Goal: Task Accomplishment & Management: Manage account settings

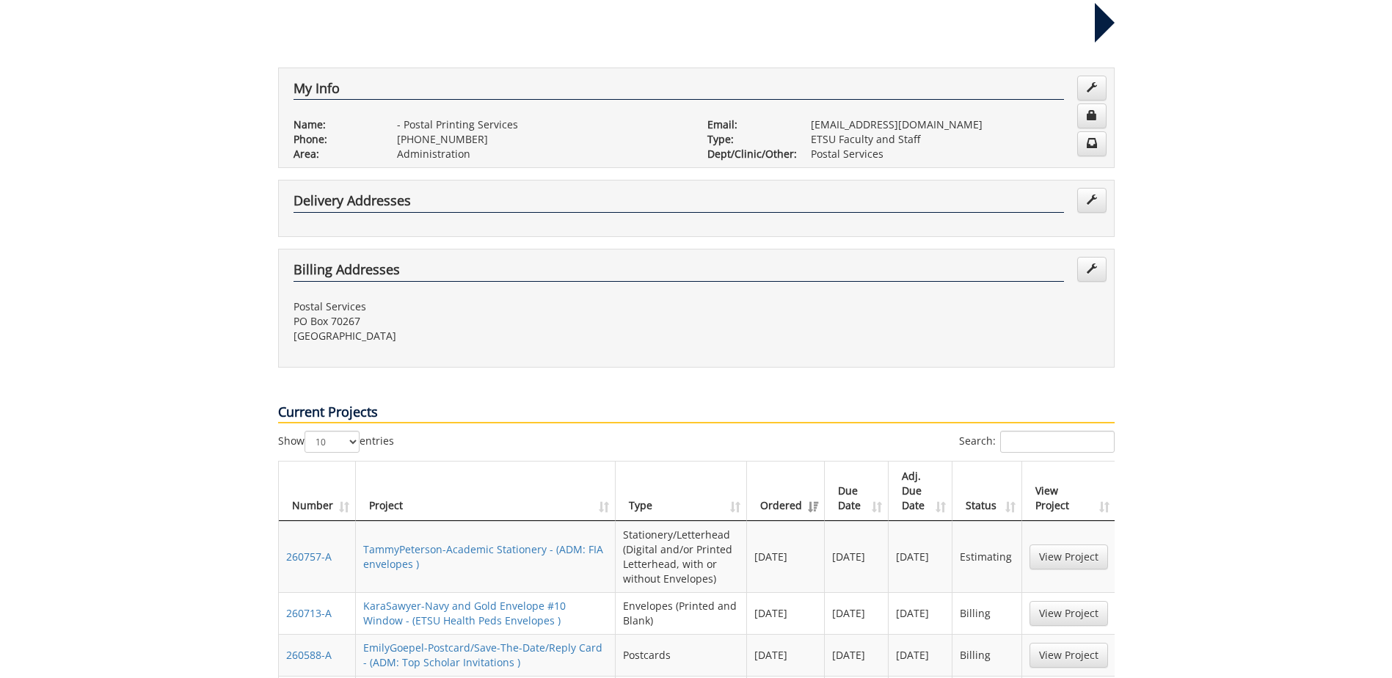
scroll to position [294, 0]
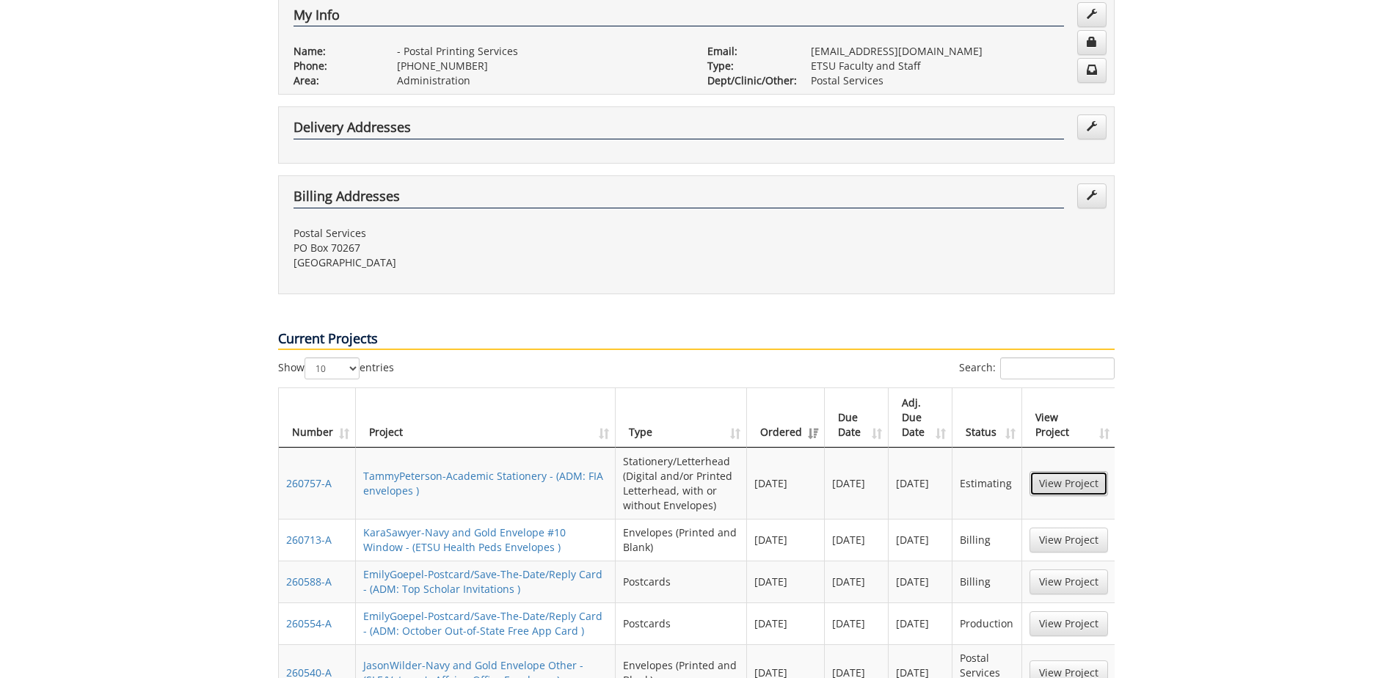
click at [1065, 471] on link "View Project" at bounding box center [1069, 483] width 79 height 25
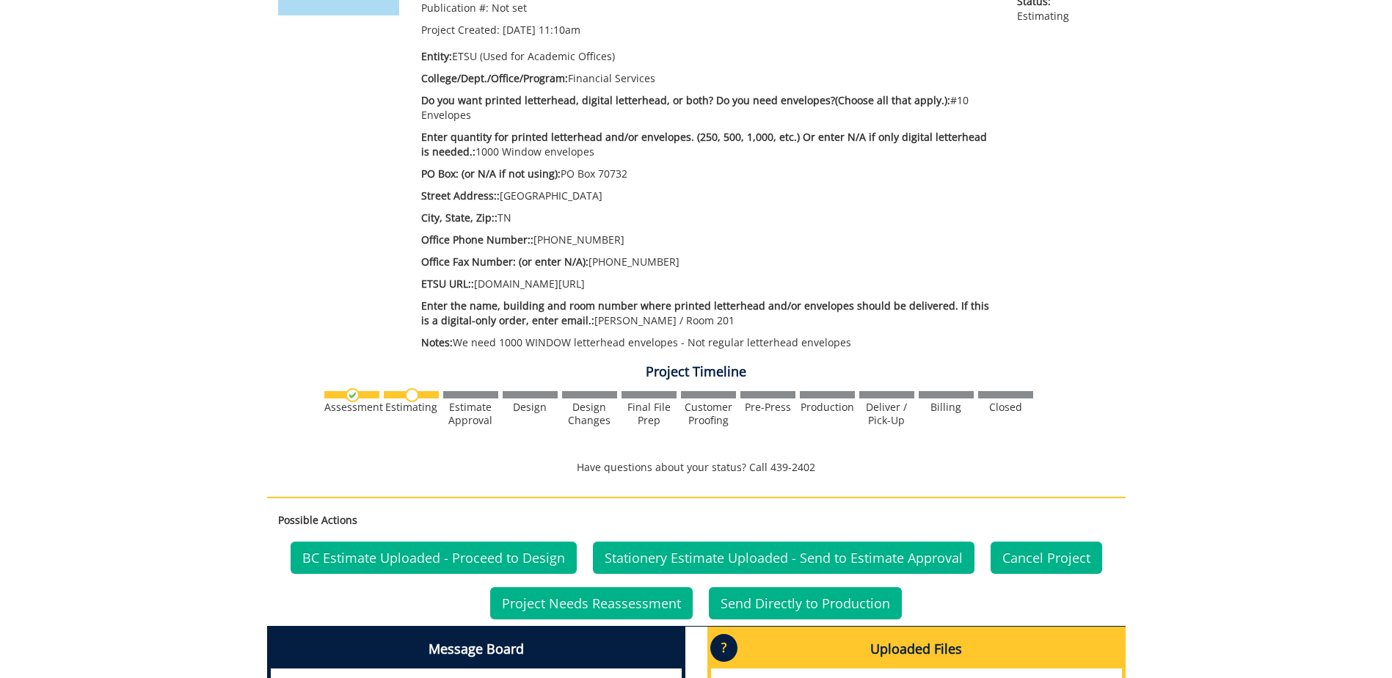
scroll to position [367, 0]
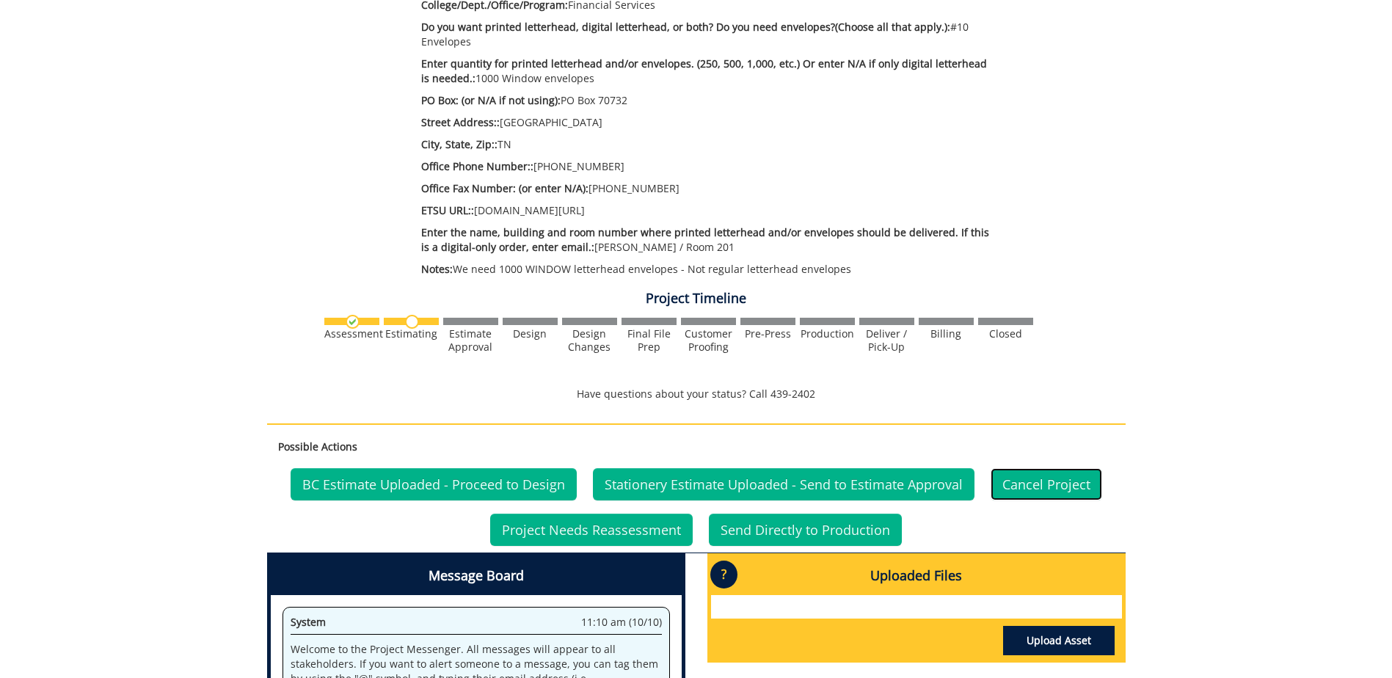
click at [1046, 478] on link "Cancel Project" at bounding box center [1047, 484] width 112 height 32
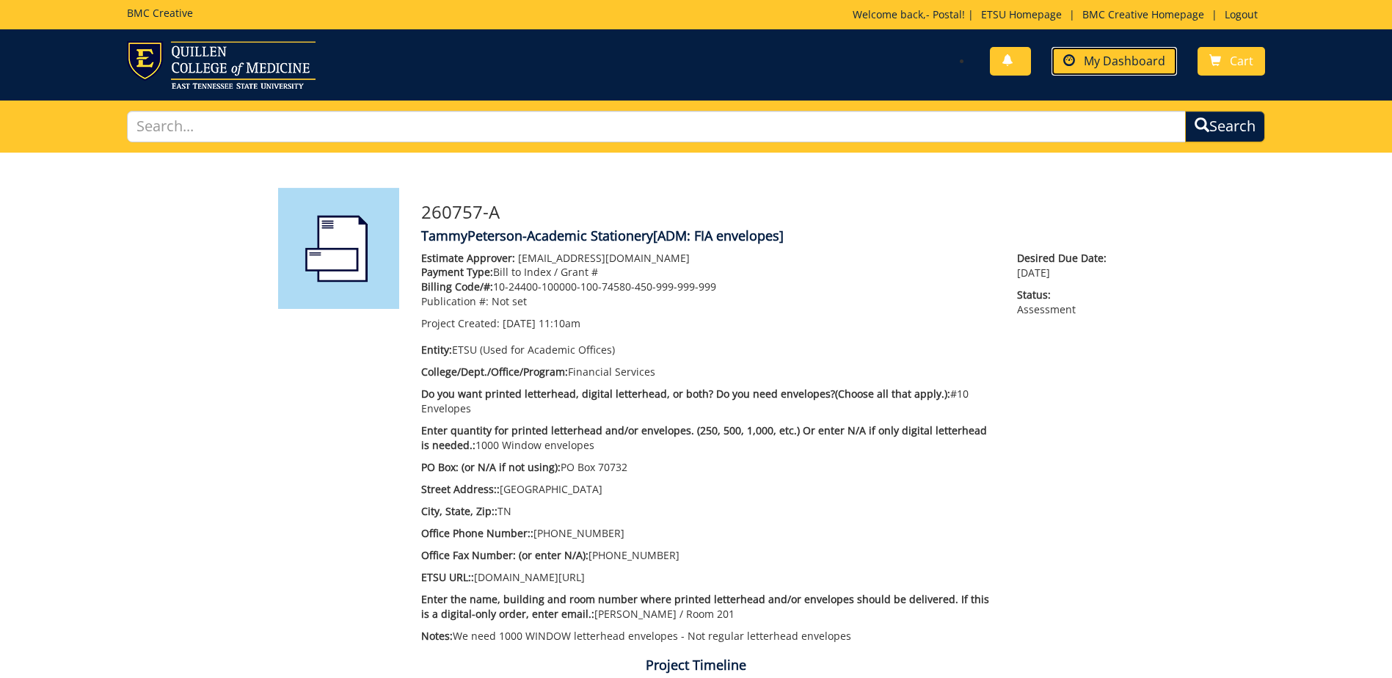
click at [1118, 57] on span "My Dashboard" at bounding box center [1124, 61] width 81 height 16
